Goal: Check status: Check status

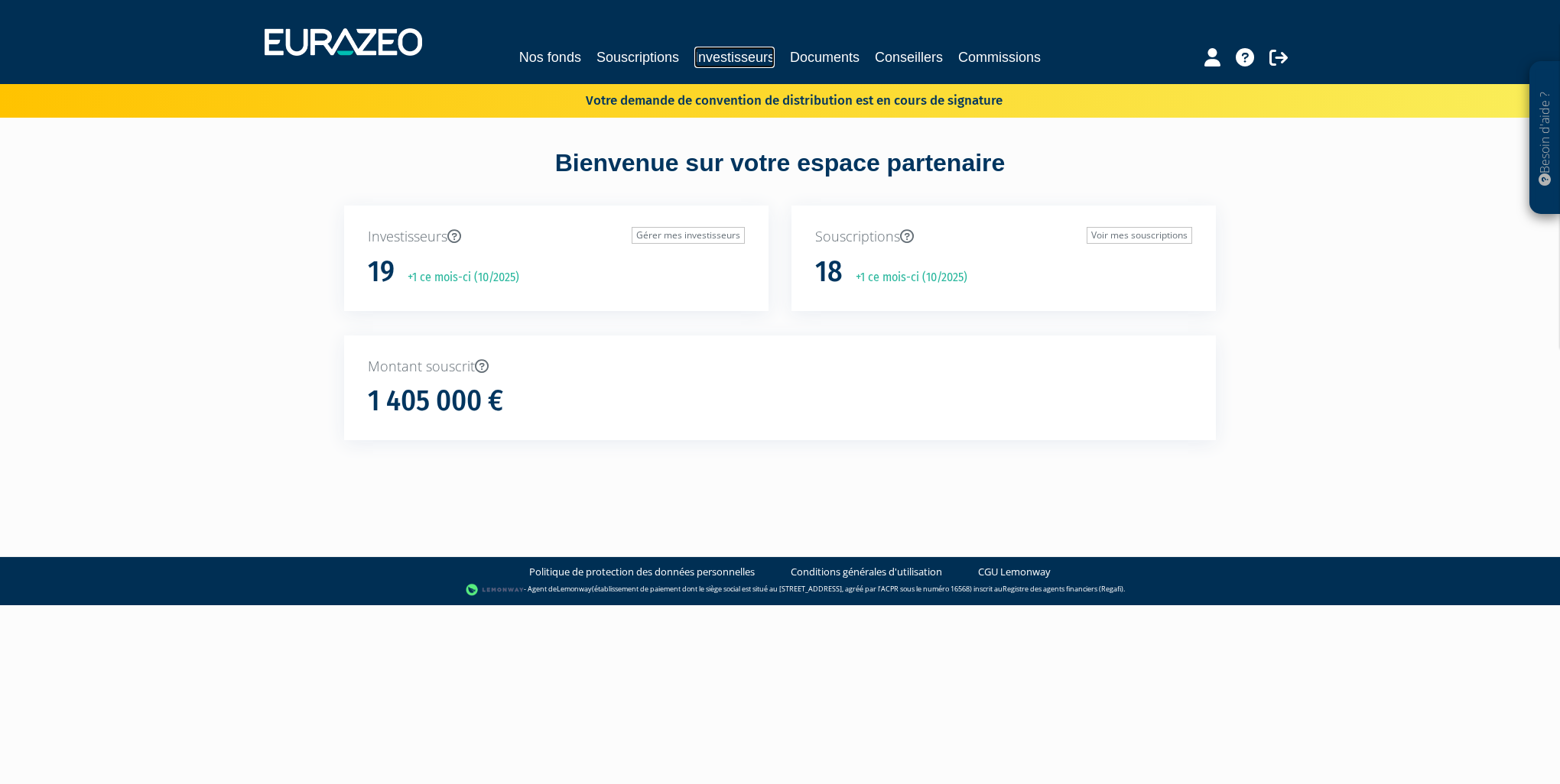
click at [709, 58] on link "Investisseurs" at bounding box center [734, 57] width 80 height 22
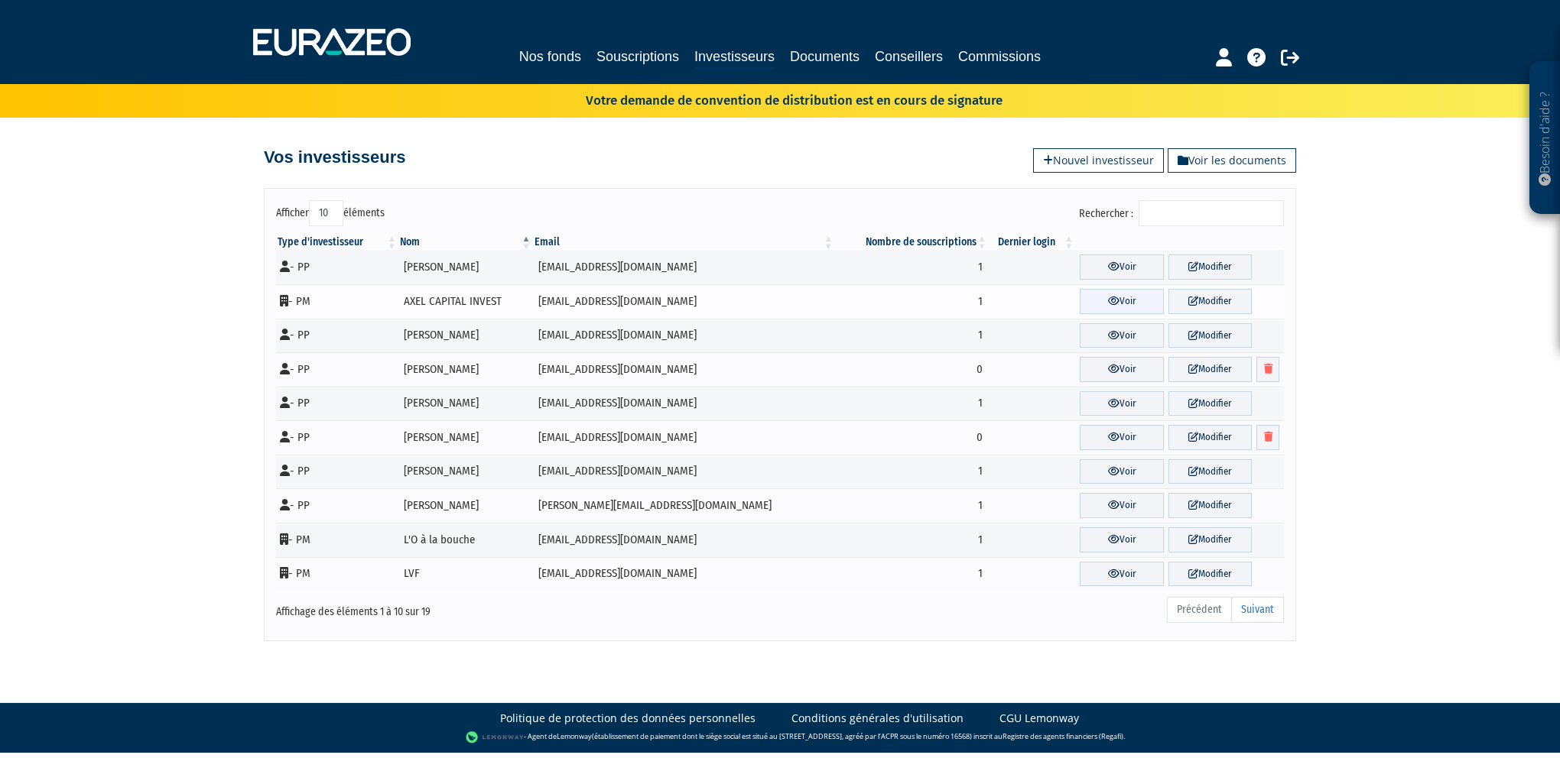
click at [1101, 300] on link "Voir" at bounding box center [1122, 301] width 83 height 25
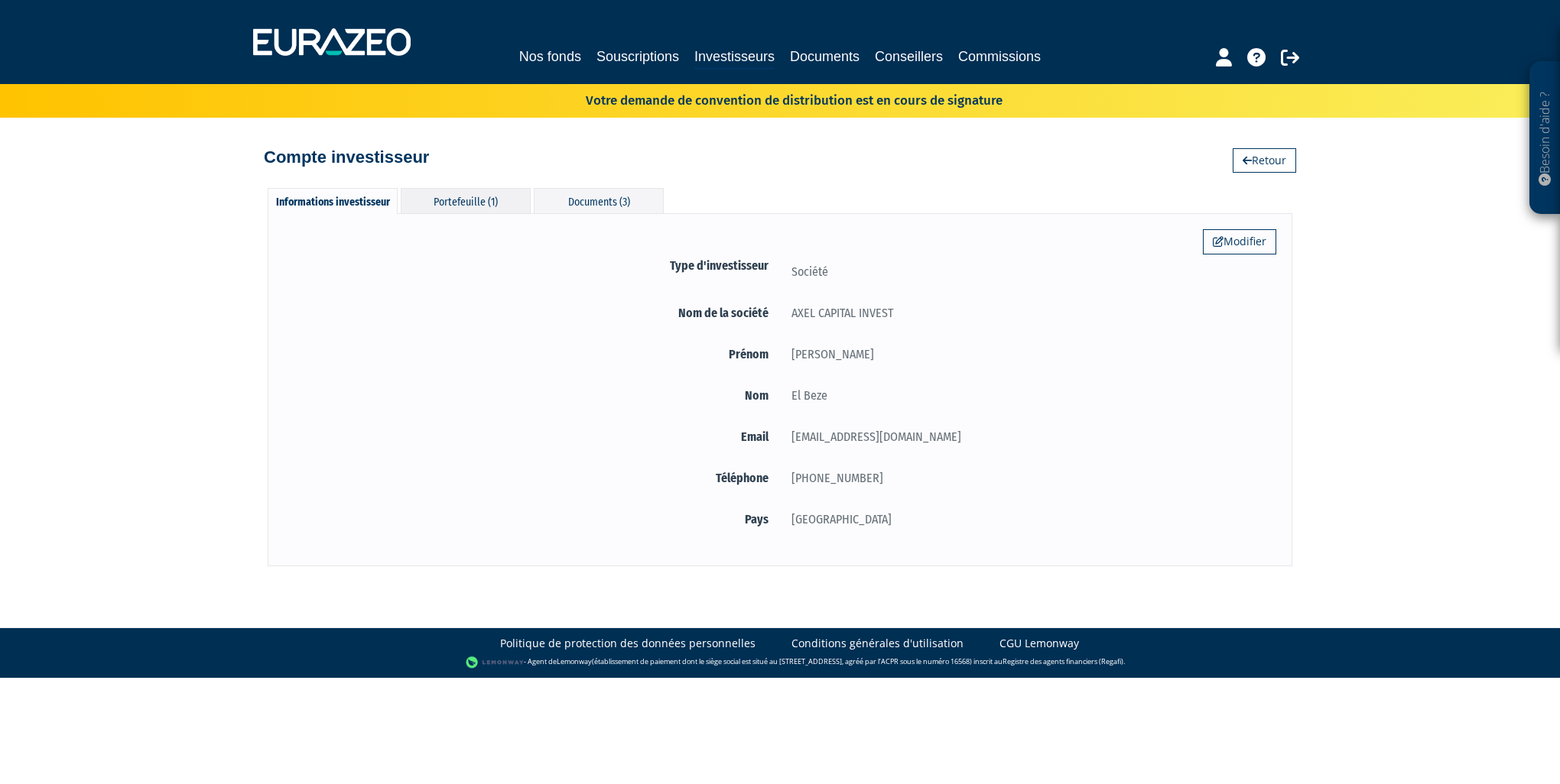
click at [496, 205] on div "Portefeuille (1)" at bounding box center [465, 201] width 130 height 25
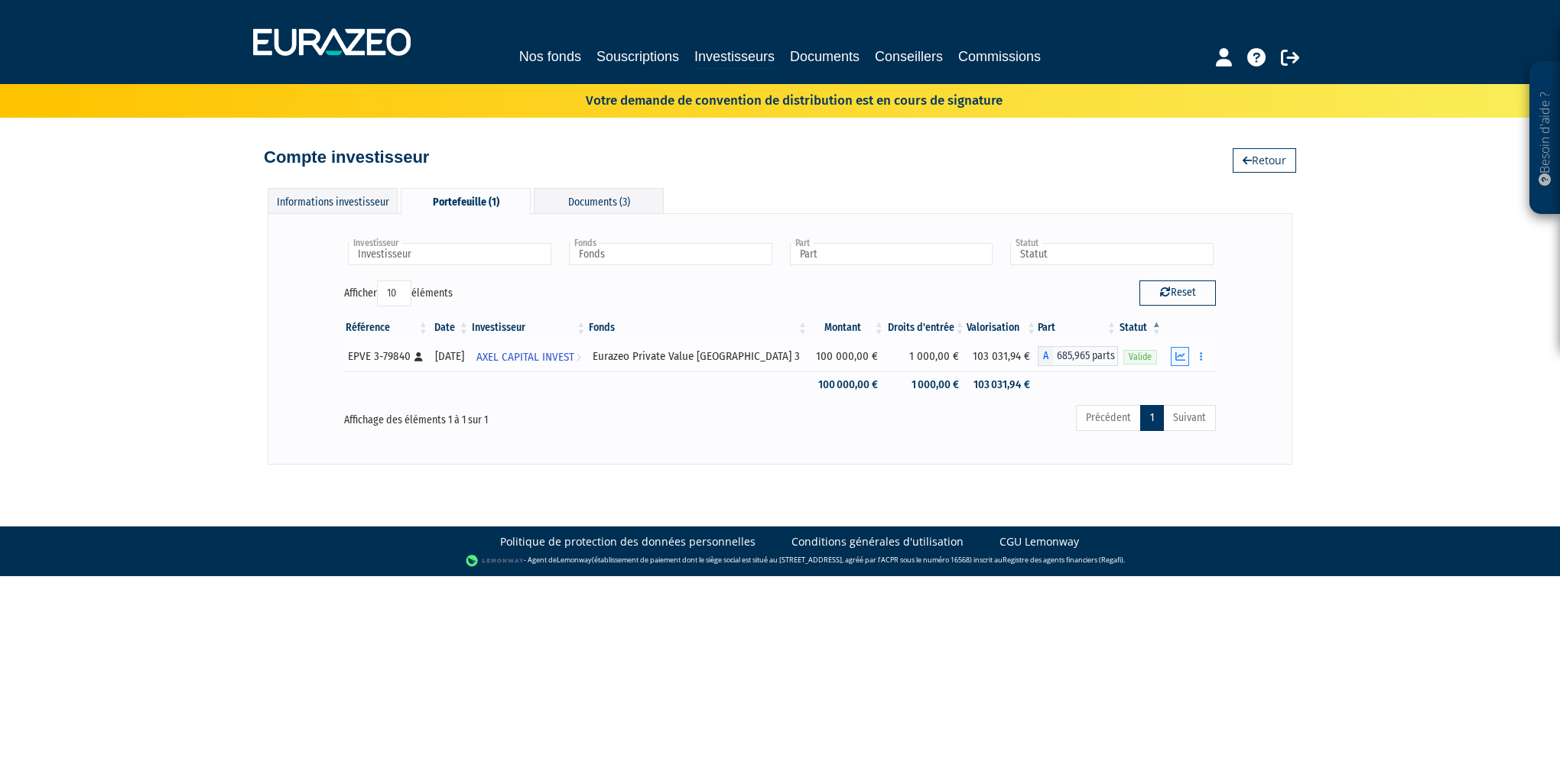
click at [1180, 357] on icon "button" at bounding box center [1180, 357] width 10 height 10
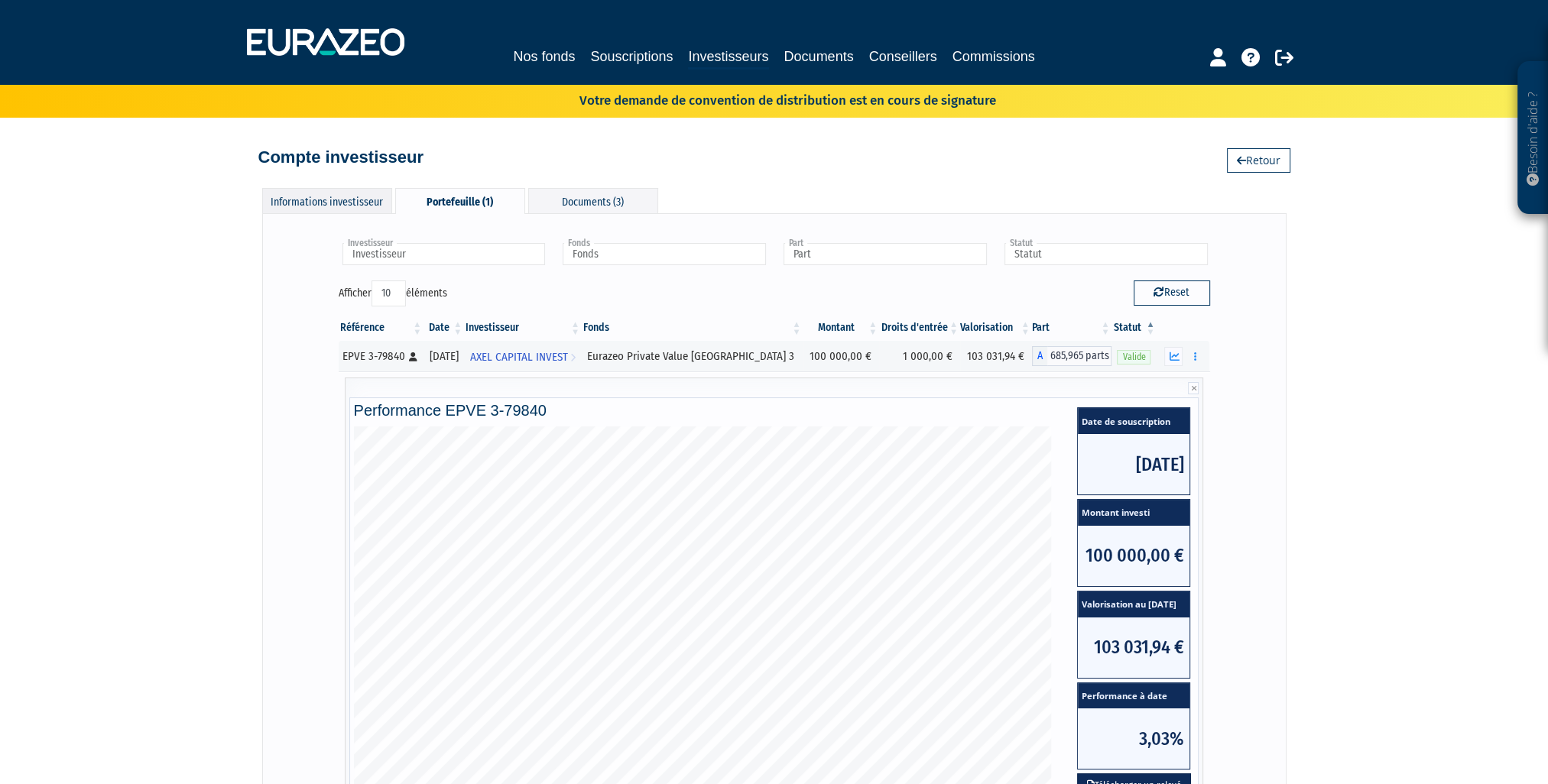
click at [346, 200] on div "Informations investisseur" at bounding box center [327, 201] width 130 height 25
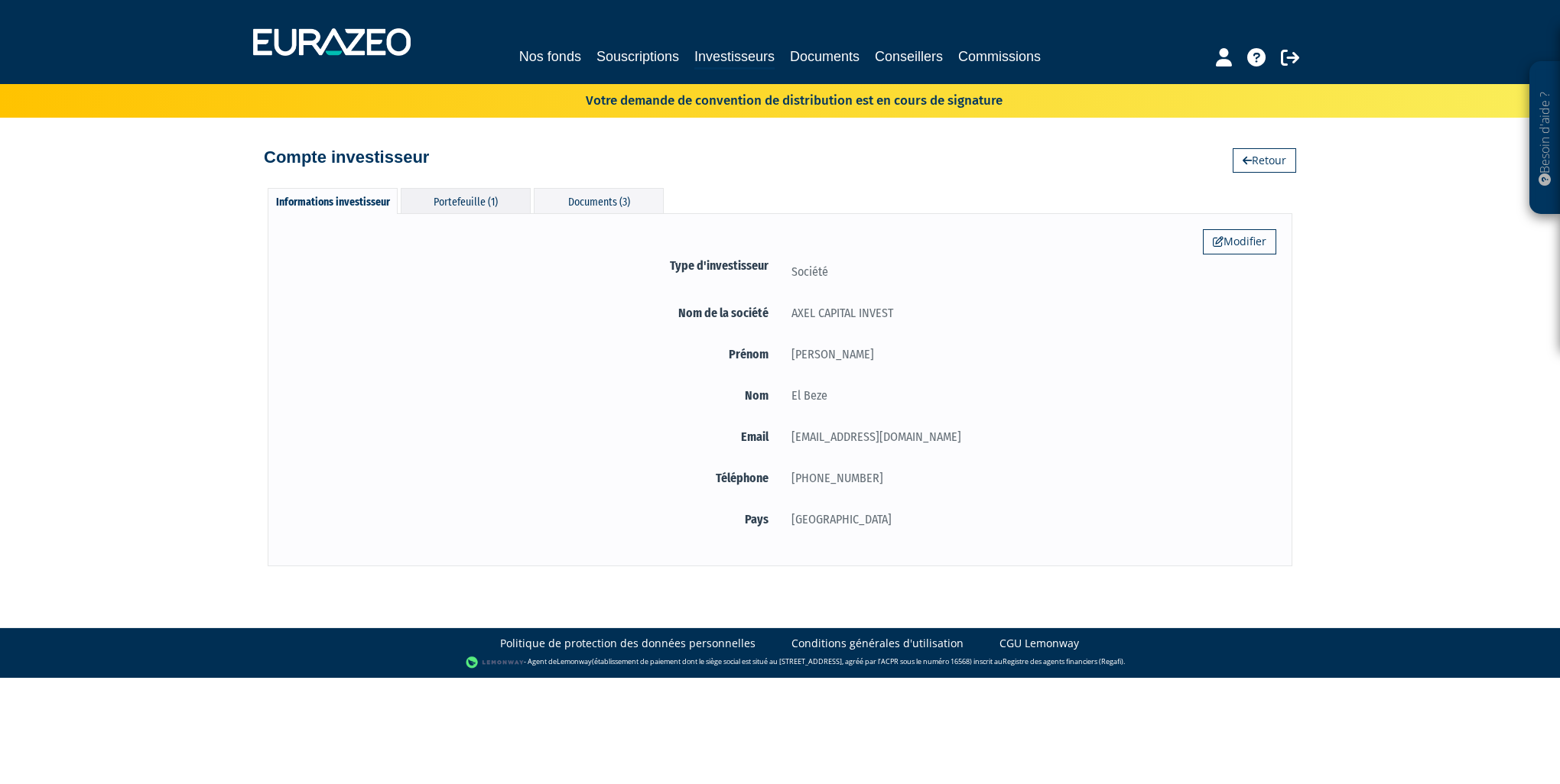
click at [486, 199] on div "Portefeuille (1)" at bounding box center [465, 201] width 130 height 25
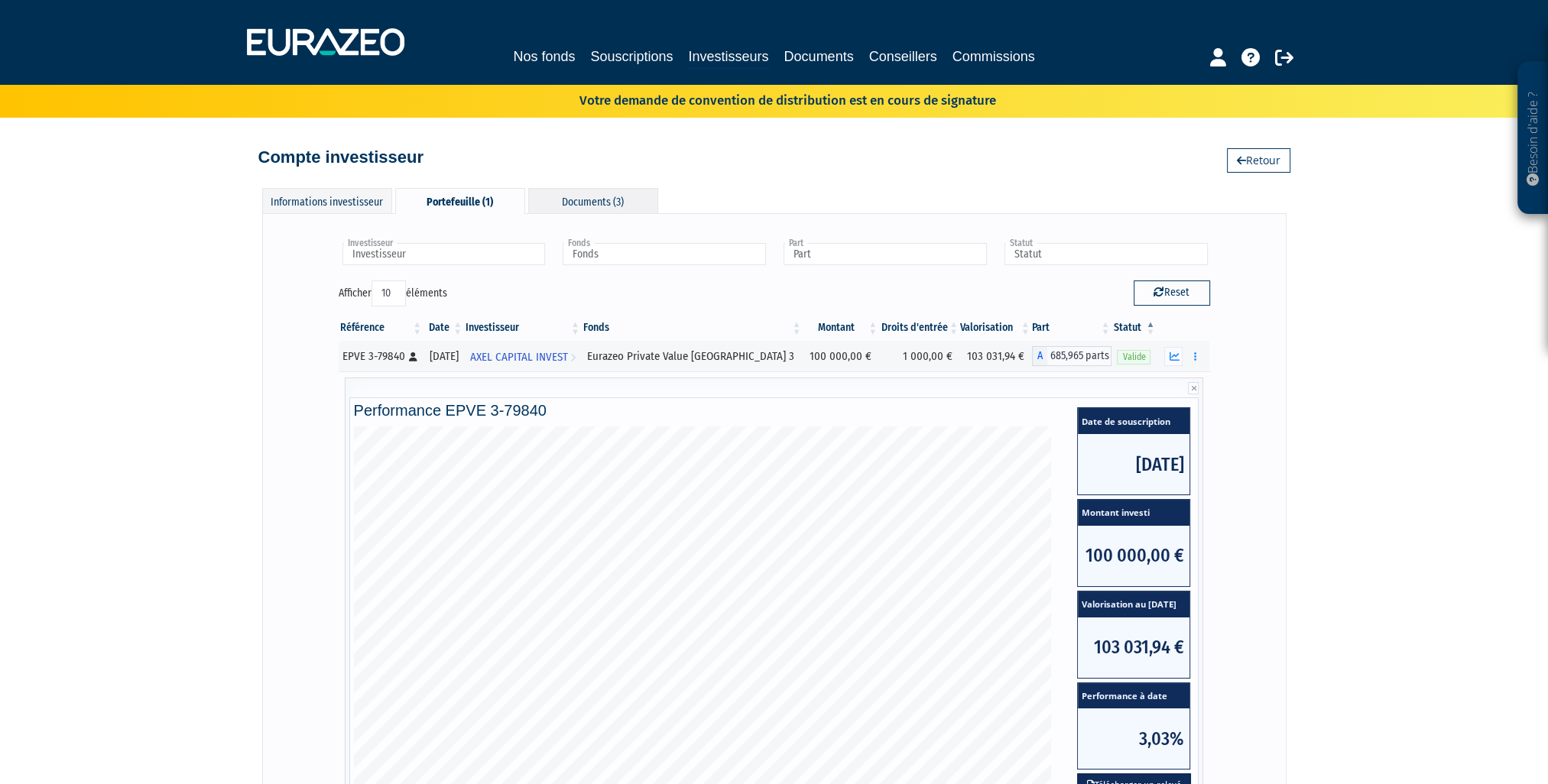
click at [575, 203] on div "Documents (3)" at bounding box center [593, 201] width 130 height 25
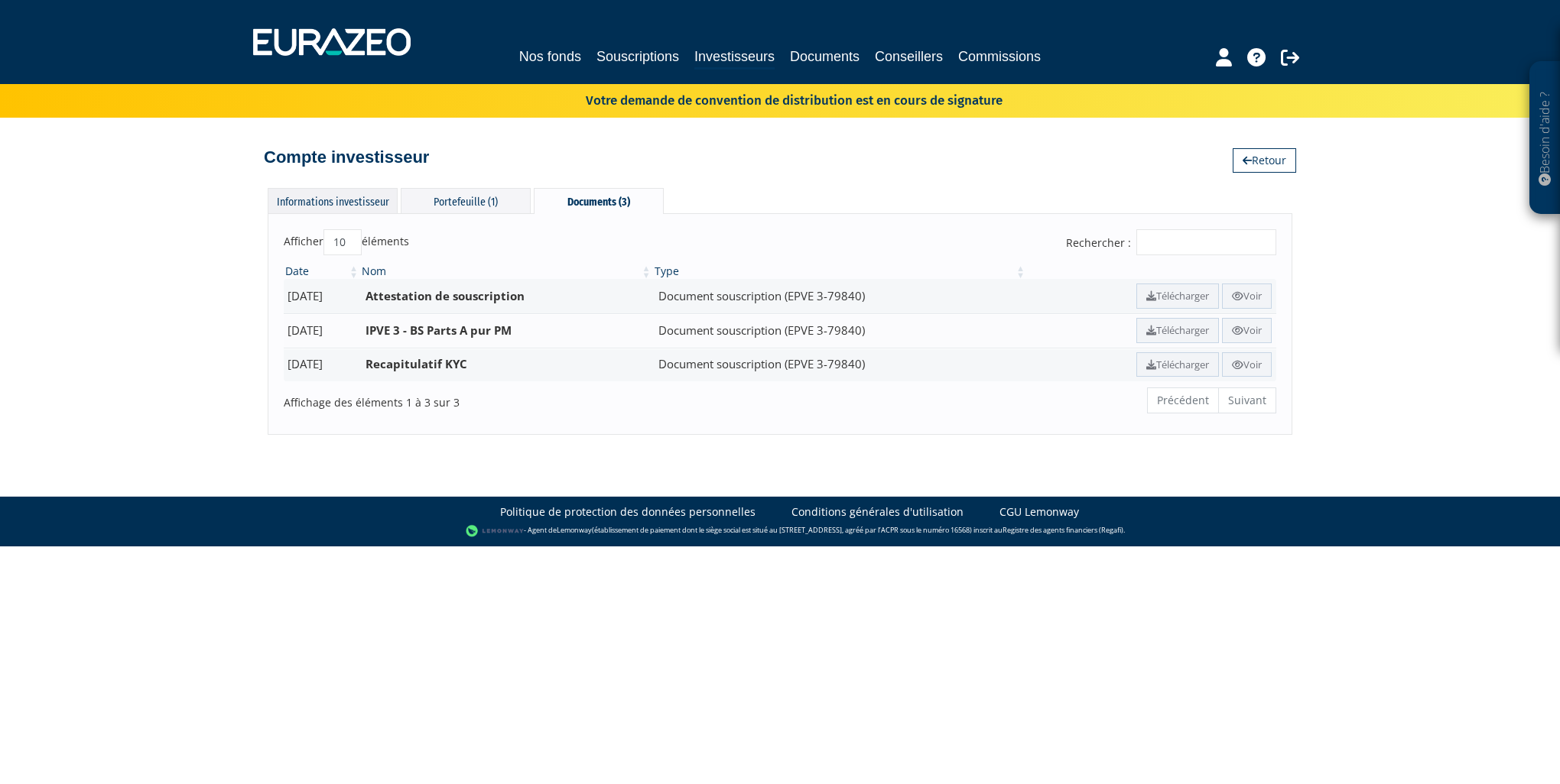
click at [327, 204] on div "Informations investisseur" at bounding box center [333, 201] width 130 height 25
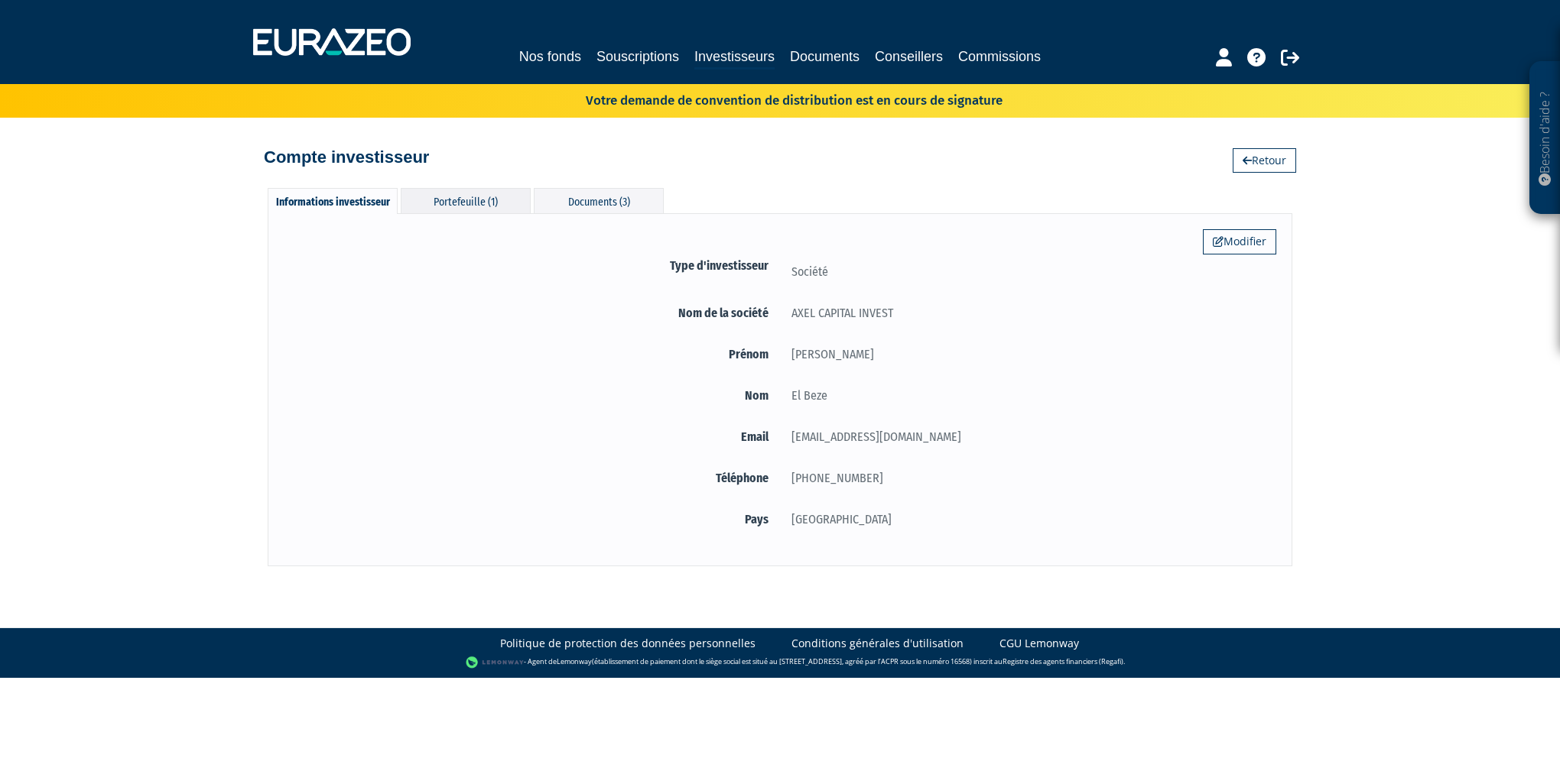
click at [449, 199] on div "Portefeuille (1)" at bounding box center [465, 201] width 130 height 25
